Goal: Information Seeking & Learning: Learn about a topic

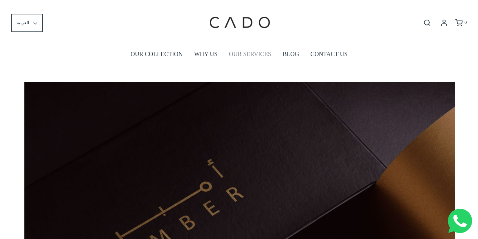
scroll to position [0, 431]
click at [252, 56] on link "OUR SERVICES" at bounding box center [250, 53] width 42 height 17
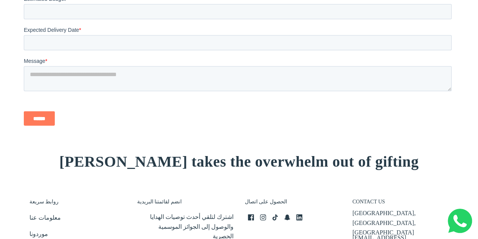
scroll to position [1084, 0]
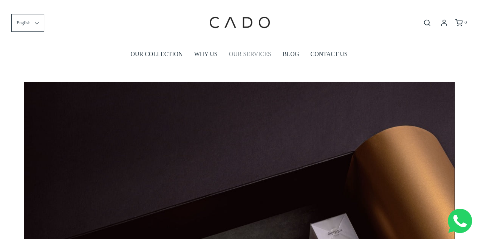
click at [250, 55] on link "OUR SERVICES" at bounding box center [250, 53] width 42 height 17
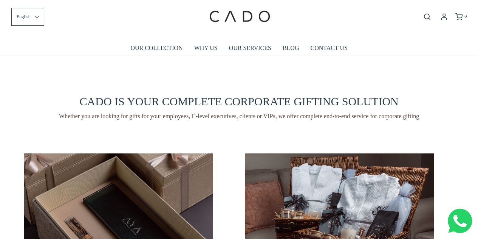
scroll to position [5, 0]
